Goal: Check status: Check status

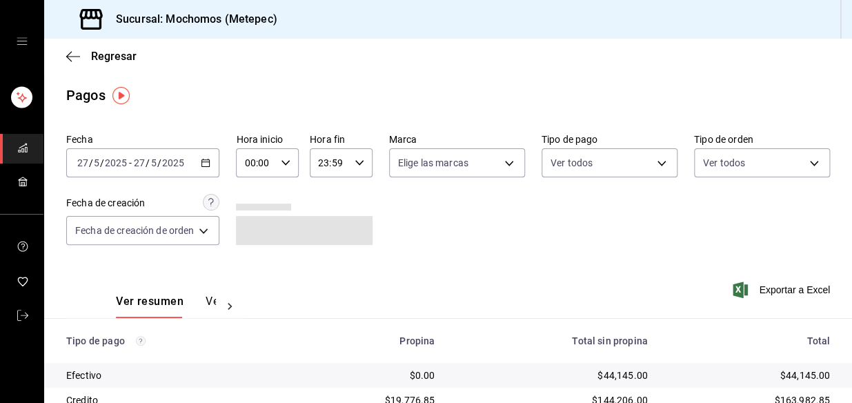
click at [208, 163] on icon "button" at bounding box center [206, 163] width 10 height 10
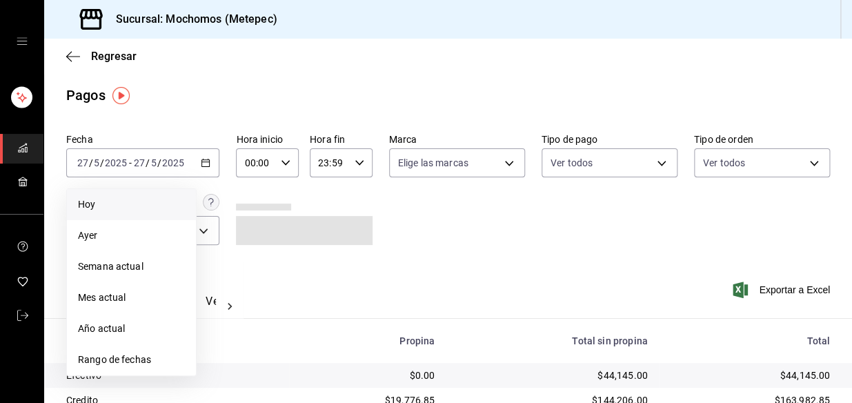
click at [114, 208] on span "Hoy" at bounding box center [131, 204] width 107 height 14
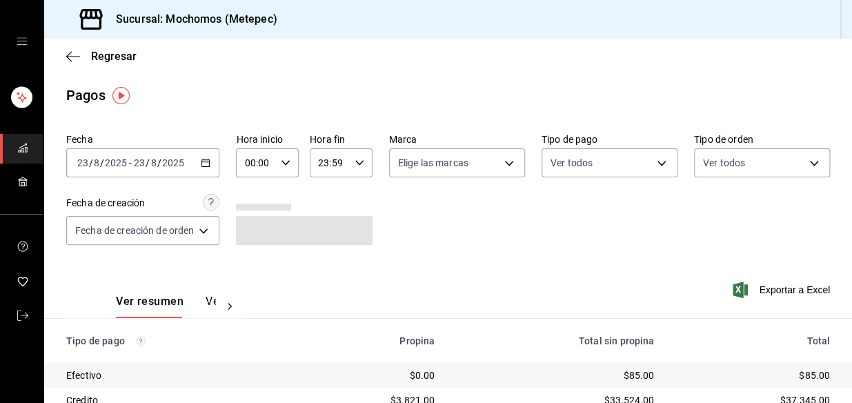
click at [269, 162] on input "00:00" at bounding box center [255, 163] width 39 height 28
click at [248, 271] on span "04" at bounding box center [252, 268] width 9 height 11
type input "04:00"
click at [368, 59] on div at bounding box center [426, 201] width 852 height 403
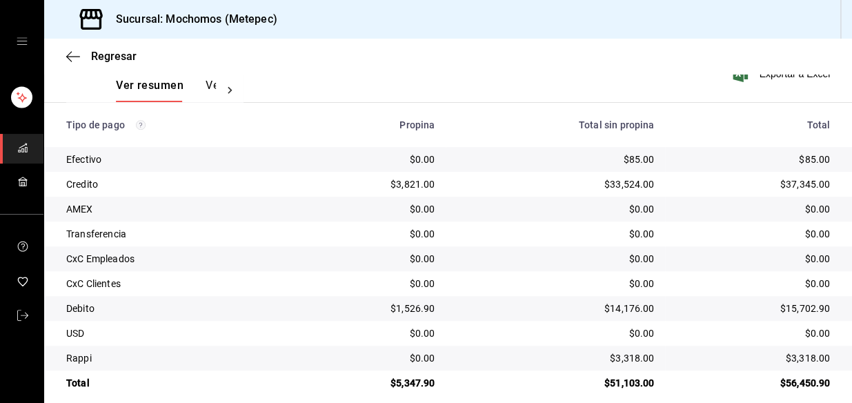
scroll to position [231, 0]
